Goal: Information Seeking & Learning: Compare options

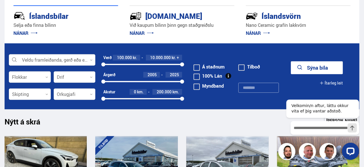
scroll to position [137, 0]
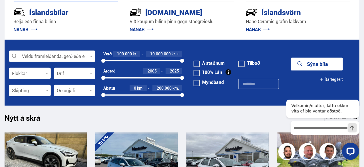
click at [196, 65] on span at bounding box center [197, 64] width 6 height 6
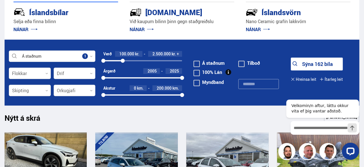
drag, startPoint x: 182, startPoint y: 60, endPoint x: 123, endPoint y: 60, distance: 59.4
click at [123, 60] on div at bounding box center [123, 61] width 4 height 4
click at [312, 65] on button "Sýna 77 bíla" at bounding box center [317, 64] width 52 height 13
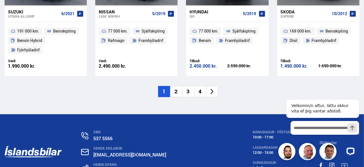
scroll to position [896, 0]
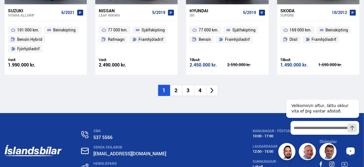
click at [177, 85] on li "2" at bounding box center [176, 90] width 12 height 11
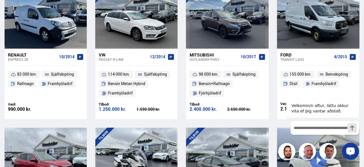
scroll to position [578, 0]
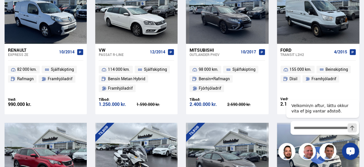
drag, startPoint x: 366, startPoint y: 13, endPoint x: 75, endPoint y: 11, distance: 290.6
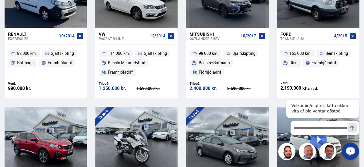
scroll to position [598, 0]
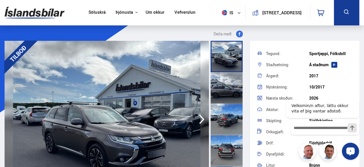
scroll to position [29, 0]
click at [129, 96] on img at bounding box center [107, 119] width 205 height 157
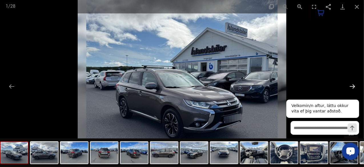
click at [352, 85] on button "Next slide" at bounding box center [353, 86] width 12 height 11
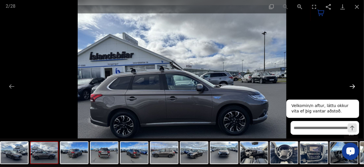
click at [352, 85] on button "Next slide" at bounding box center [353, 86] width 12 height 11
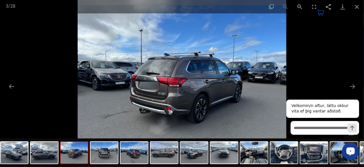
scroll to position [659, 0]
click at [358, 5] on button "Close gallery" at bounding box center [357, 6] width 14 height 13
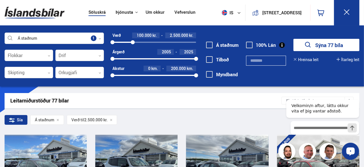
drag, startPoint x: 364, startPoint y: 21, endPoint x: 364, endPoint y: 31, distance: 9.4
click at [364, 31] on div "Söluskrá Þjónusta Íslandsbílar [DOMAIN_NAME] Íslandsvörn Leiðbeiningar Um okkur…" at bounding box center [182, 43] width 364 height 87
drag, startPoint x: 362, startPoint y: 19, endPoint x: 363, endPoint y: 29, distance: 10.6
click at [363, 29] on div "Söluskrá Þjónusta Íslandsbílar [DOMAIN_NAME] Íslandsvörn Leiðbeiningar Um okkur…" at bounding box center [182, 43] width 364 height 87
click at [348, 14] on icon at bounding box center [347, 12] width 7 height 7
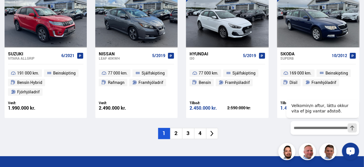
scroll to position [794, 0]
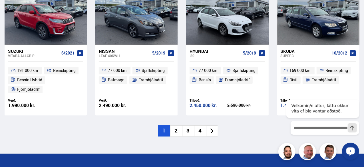
drag, startPoint x: 366, startPoint y: 18, endPoint x: 46, endPoint y: 62, distance: 322.8
click at [174, 125] on li "2" at bounding box center [176, 130] width 12 height 11
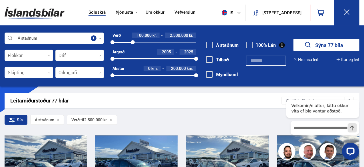
drag, startPoint x: 361, startPoint y: 25, endPoint x: 361, endPoint y: 29, distance: 4.3
click at [361, 29] on div "Söluskrá Þjónusta Íslandsbílar [DOMAIN_NAME] Íslandsvörn Leiðbeiningar Um okkur…" at bounding box center [182, 43] width 364 height 87
drag, startPoint x: 362, startPoint y: 20, endPoint x: 362, endPoint y: 29, distance: 9.2
click at [362, 29] on div "Söluskrá Þjónusta Íslandsbílar [DOMAIN_NAME] Íslandsvörn Leiðbeiningar Um okkur…" at bounding box center [182, 43] width 364 height 87
drag, startPoint x: 363, startPoint y: 11, endPoint x: 364, endPoint y: 24, distance: 13.8
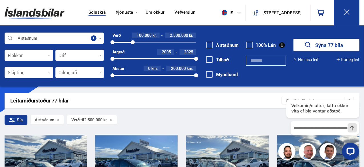
click at [364, 24] on div "Söluskrá Þjónusta Íslandsbílar [DOMAIN_NAME] Íslandsvörn Leiðbeiningar Um okkur…" at bounding box center [182, 12] width 364 height 25
drag, startPoint x: 362, startPoint y: 19, endPoint x: 361, endPoint y: 29, distance: 10.1
click at [361, 29] on div "Söluskrá Þjónusta Íslandsbílar [DOMAIN_NAME] Íslandsvörn Leiðbeiningar Um okkur…" at bounding box center [182, 43] width 364 height 87
click at [332, 46] on button "Sýna 77 bíla" at bounding box center [327, 45] width 66 height 12
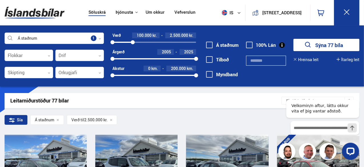
drag, startPoint x: 361, startPoint y: 11, endPoint x: 362, endPoint y: 23, distance: 12.0
click at [362, 23] on div "Söluskrá Þjónusta Íslandsbílar [DOMAIN_NAME] Íslandsvörn Leiðbeiningar Um okkur…" at bounding box center [182, 12] width 364 height 25
drag, startPoint x: 362, startPoint y: 17, endPoint x: 362, endPoint y: 28, distance: 11.4
click at [362, 28] on div "Söluskrá Þjónusta Íslandsbílar [DOMAIN_NAME] Íslandsvörn Leiðbeiningar Um okkur…" at bounding box center [182, 43] width 364 height 87
click at [207, 95] on div "Leitarniðurstöður 77 bílar Skráð á [GEOGRAPHIC_DATA]" at bounding box center [182, 100] width 355 height 15
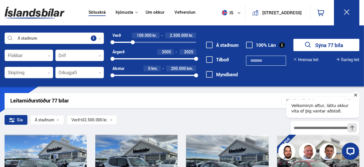
click at [356, 95] on icon "Hide greeting" at bounding box center [355, 94] width 3 height 3
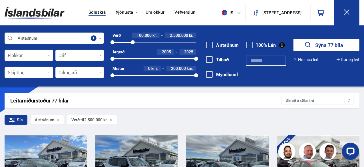
drag, startPoint x: 361, startPoint y: 23, endPoint x: 361, endPoint y: 29, distance: 6.3
click at [361, 29] on div "Söluskrá Þjónusta Íslandsbílar [DOMAIN_NAME] Íslandsvörn Leiðbeiningar Um okkur…" at bounding box center [182, 43] width 364 height 87
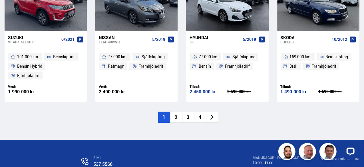
scroll to position [880, 0]
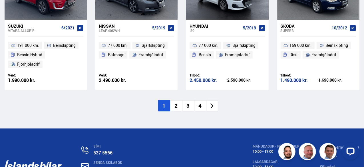
click at [178, 100] on li "2" at bounding box center [176, 105] width 12 height 11
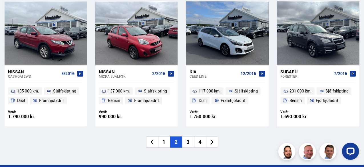
scroll to position [846, 0]
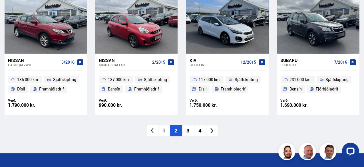
click at [189, 129] on li "3" at bounding box center [188, 130] width 12 height 11
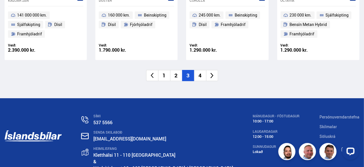
scroll to position [914, 0]
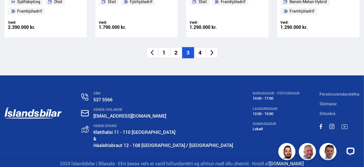
click at [201, 50] on li "4" at bounding box center [200, 52] width 12 height 11
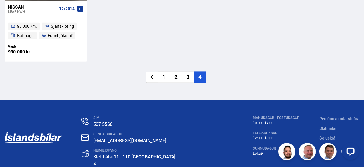
scroll to position [374, 0]
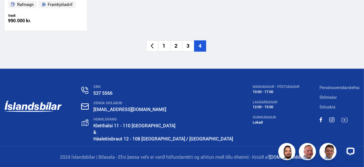
click at [163, 44] on li "1" at bounding box center [164, 46] width 12 height 11
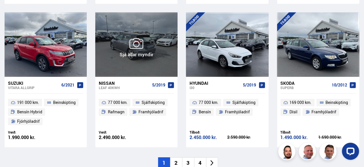
scroll to position [834, 0]
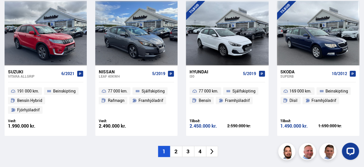
click at [178, 146] on li "2" at bounding box center [176, 151] width 12 height 11
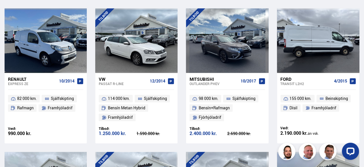
scroll to position [537, 0]
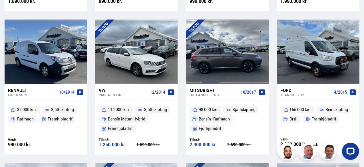
click at [213, 48] on div at bounding box center [211, 52] width 17 height 65
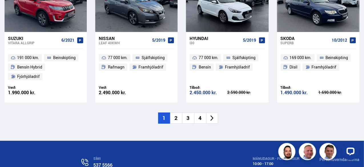
scroll to position [874, 0]
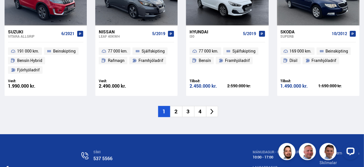
click at [177, 106] on li "2" at bounding box center [176, 111] width 12 height 11
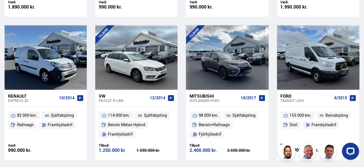
scroll to position [539, 0]
